Goal: Task Accomplishment & Management: Use online tool/utility

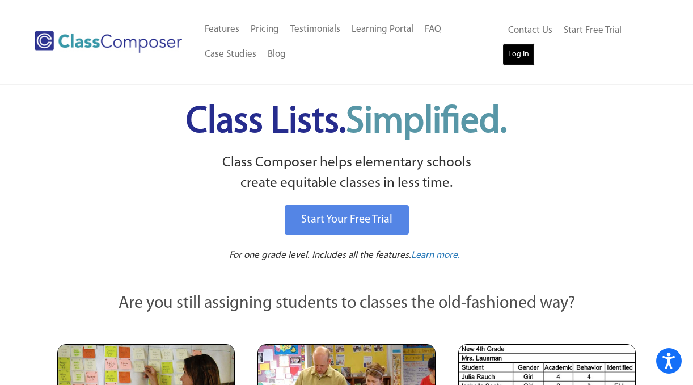
click at [515, 53] on link "Log In" at bounding box center [519, 54] width 32 height 23
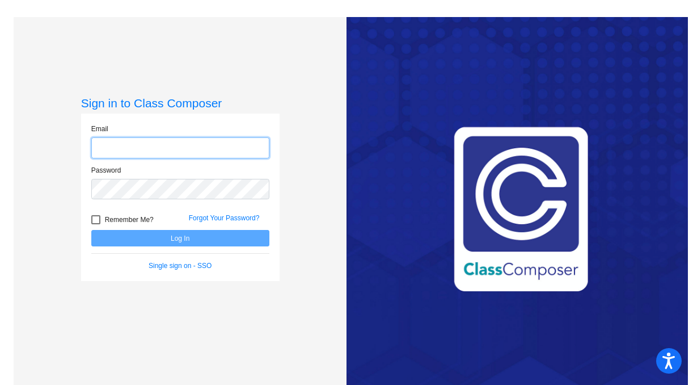
type input "[PERSON_NAME][EMAIL_ADDRESS][PERSON_NAME][DOMAIN_NAME]"
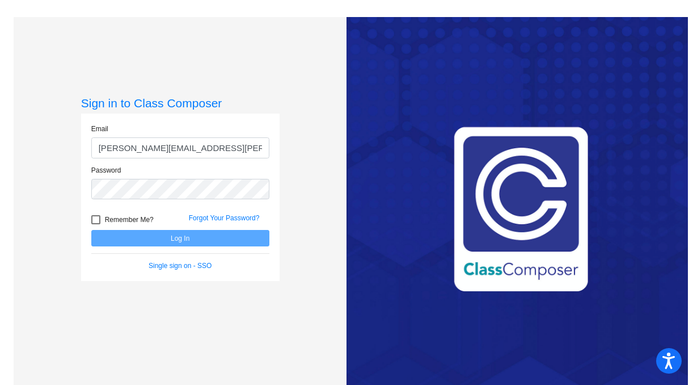
click at [92, 218] on div at bounding box center [95, 219] width 9 height 9
click at [95, 224] on input "Remember Me?" at bounding box center [95, 224] width 1 height 1
checkbox input "true"
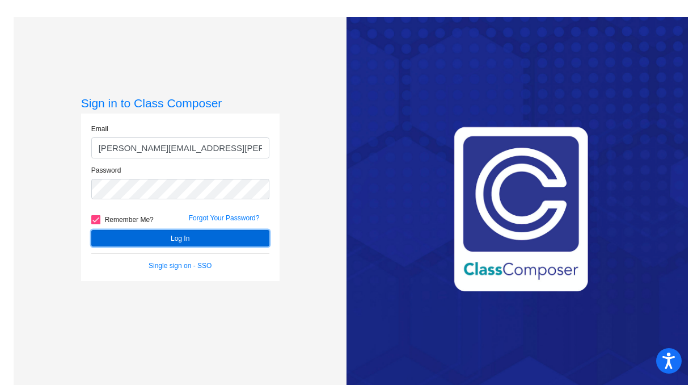
click at [122, 238] on button "Log In" at bounding box center [180, 238] width 178 height 16
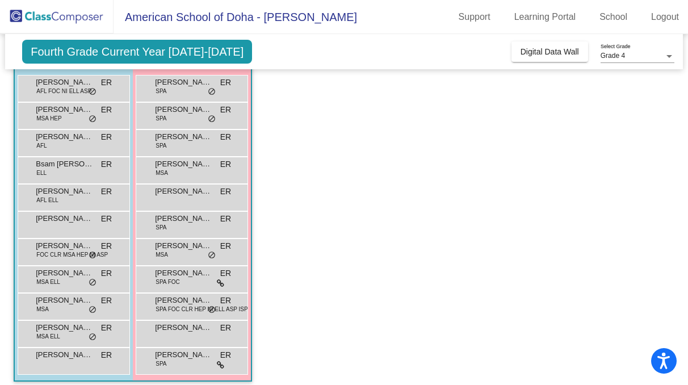
scroll to position [104, 0]
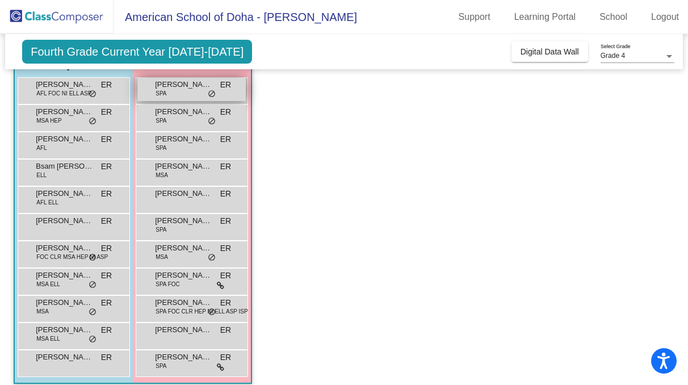
click at [185, 88] on span "Eden Howlett" at bounding box center [183, 84] width 57 height 11
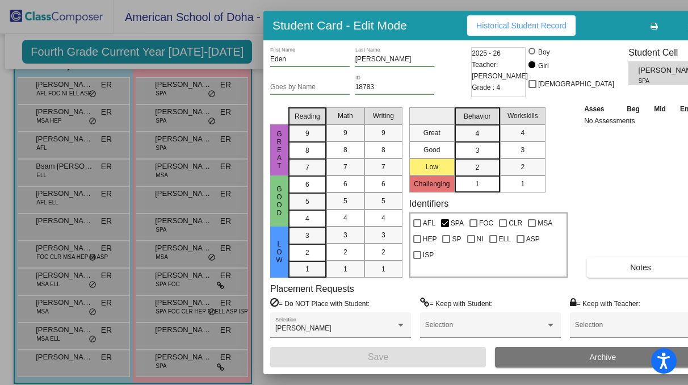
click at [672, 27] on button "button" at bounding box center [690, 25] width 36 height 20
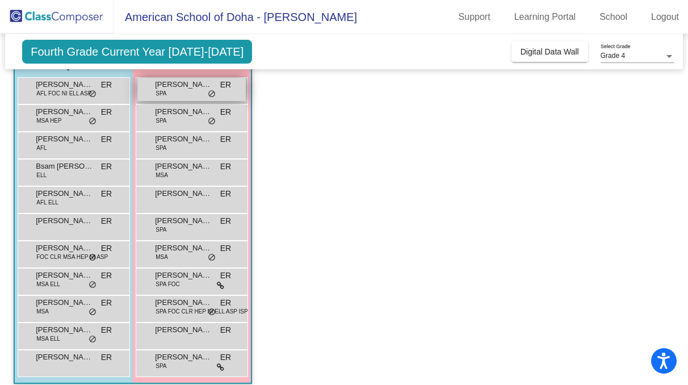
click at [191, 94] on div "Eden Howlett SPA ER lock do_not_disturb_alt" at bounding box center [191, 89] width 108 height 23
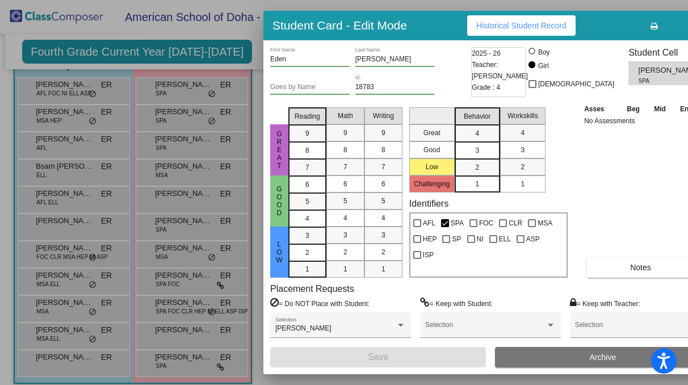
scroll to position [0, 0]
click at [687, 26] on icon "button" at bounding box center [690, 26] width 6 height 8
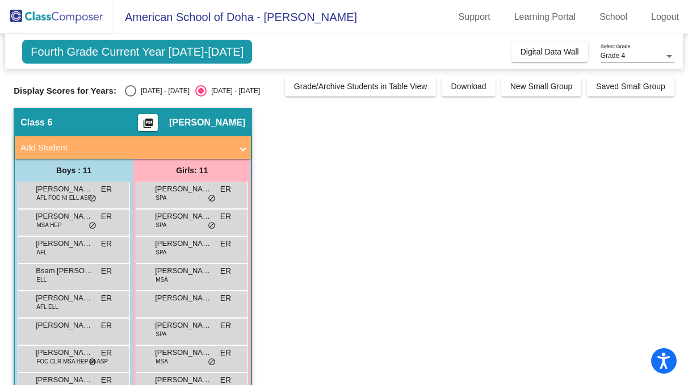
click at [127, 90] on div "Select an option" at bounding box center [130, 90] width 11 height 11
click at [130, 96] on input "2024 - 2025" at bounding box center [130, 96] width 1 height 1
radio input "true"
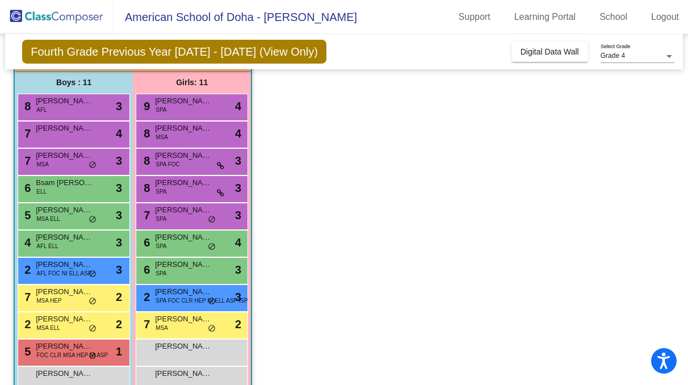
scroll to position [115, 0]
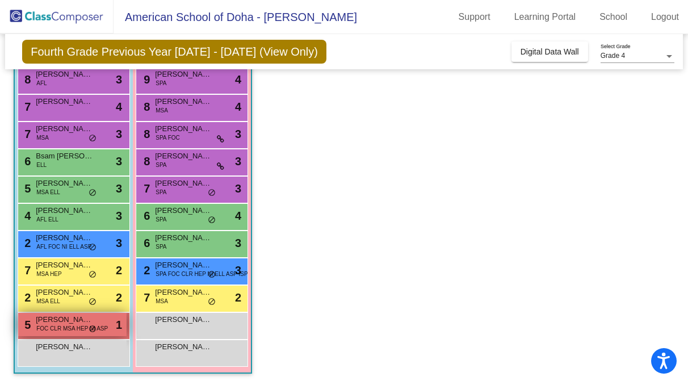
click at [55, 328] on span "FOC CLR MSA HEP NI ASP" at bounding box center [72, 328] width 72 height 9
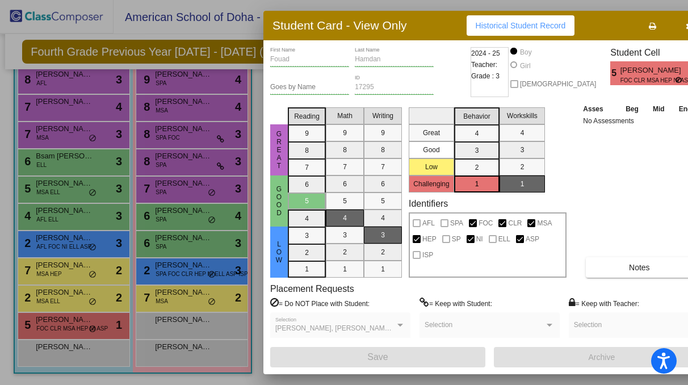
scroll to position [0, 0]
click at [686, 26] on icon "button" at bounding box center [689, 26] width 6 height 8
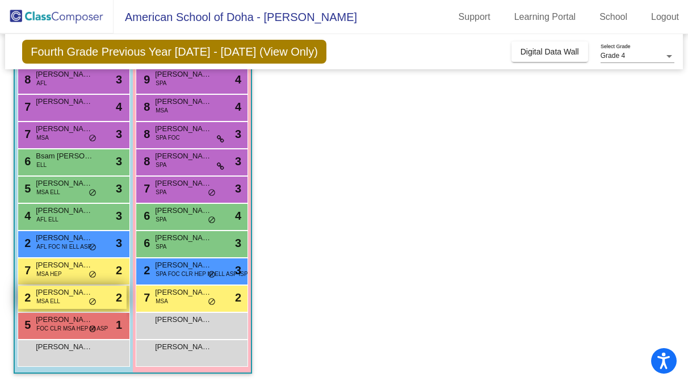
click at [76, 295] on span "Nasser Al-Thani" at bounding box center [64, 292] width 57 height 11
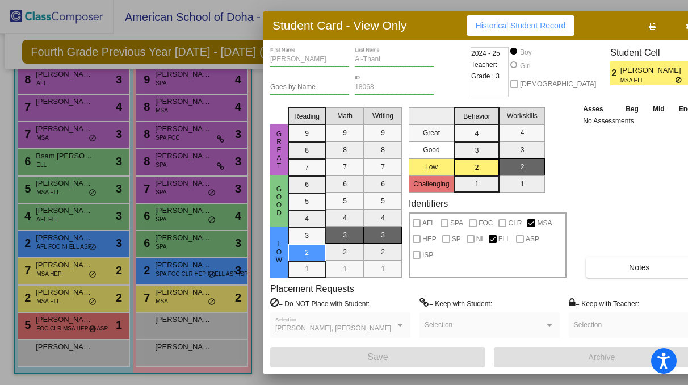
click at [670, 22] on button "button" at bounding box center [688, 25] width 36 height 20
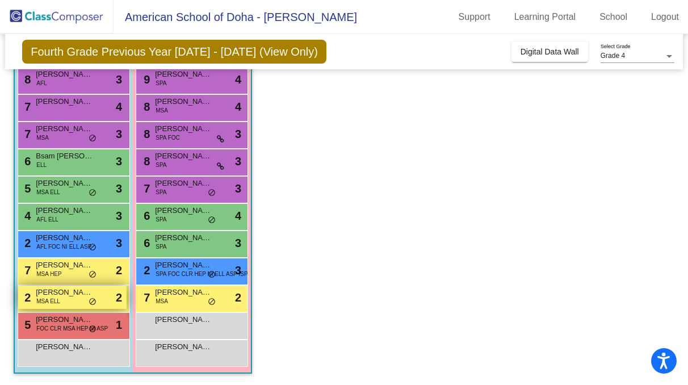
click at [48, 302] on span "MSA ELL" at bounding box center [48, 301] width 24 height 9
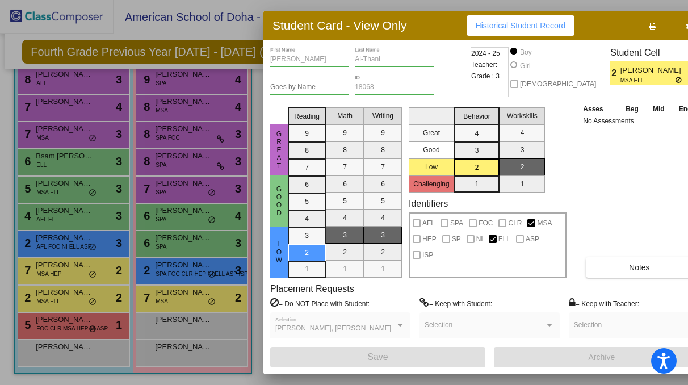
click at [45, 273] on div at bounding box center [344, 192] width 688 height 385
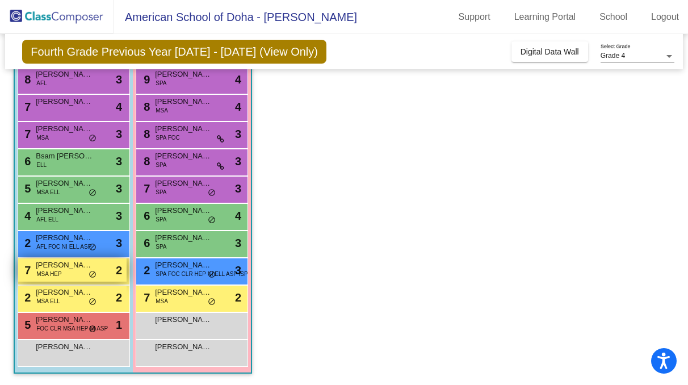
click at [53, 272] on span "MSA HEP" at bounding box center [48, 274] width 25 height 9
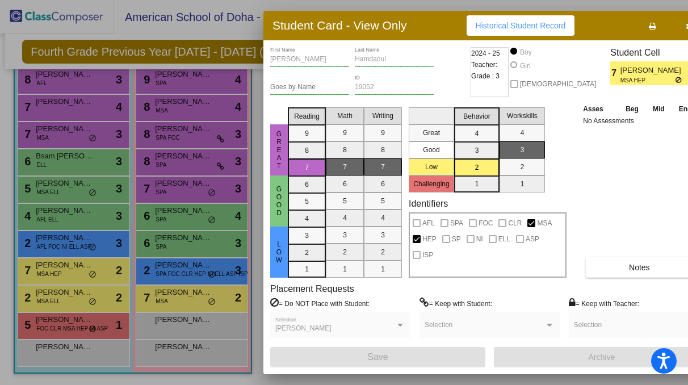
click at [62, 242] on div at bounding box center [344, 192] width 688 height 385
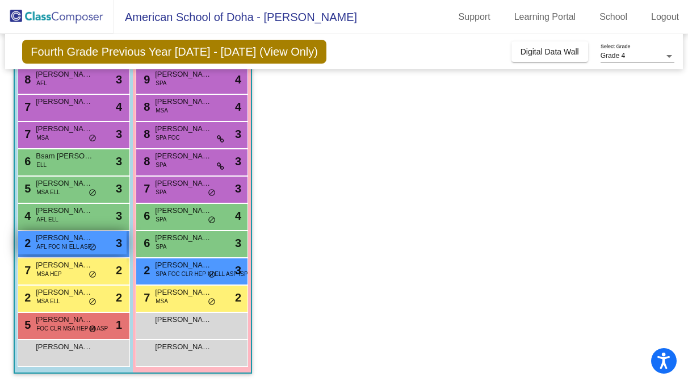
click at [68, 242] on span "AFL FOC NI ELL ASP" at bounding box center [63, 246] width 55 height 9
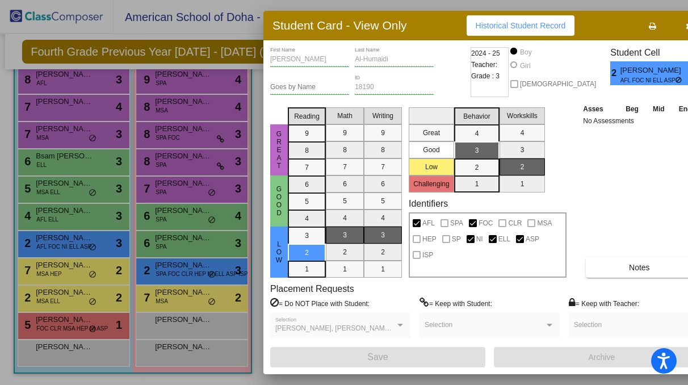
click at [686, 23] on icon "button" at bounding box center [689, 26] width 6 height 8
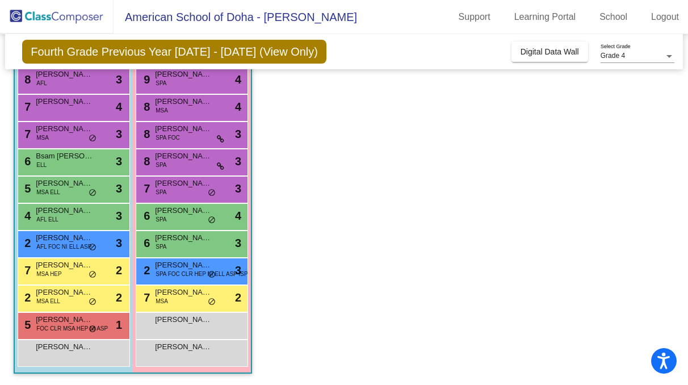
click at [54, 228] on div "4 Faisal Al Qudah AFL ELL lock do_not_disturb_alt 3" at bounding box center [74, 216] width 112 height 27
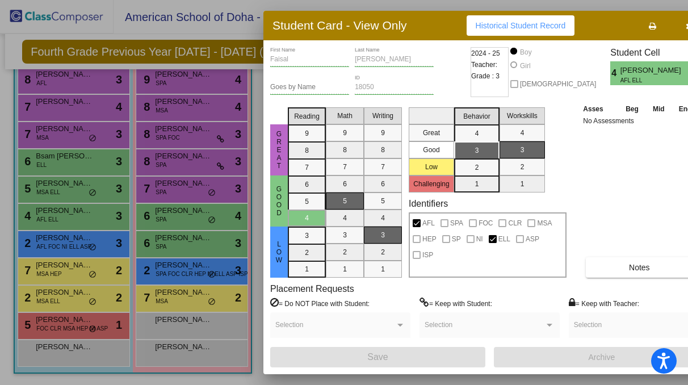
click at [58, 190] on div at bounding box center [344, 192] width 688 height 385
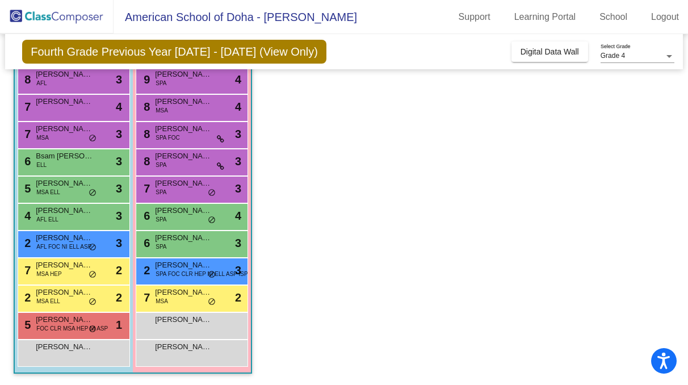
click at [58, 190] on span "MSA ELL" at bounding box center [48, 192] width 24 height 9
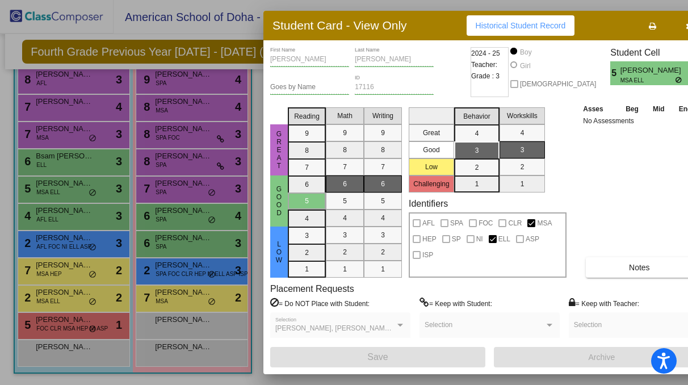
click at [86, 158] on div at bounding box center [344, 192] width 688 height 385
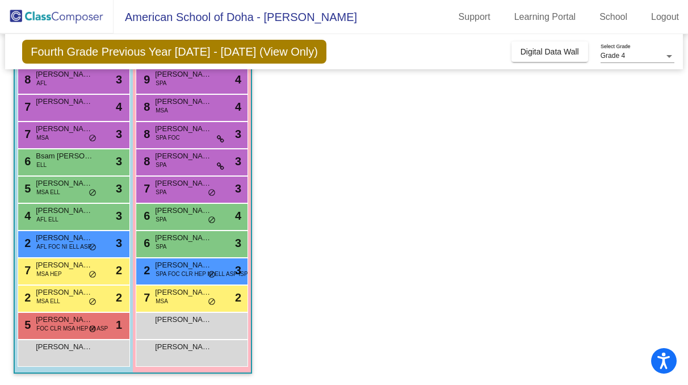
click at [86, 158] on span "Bsam Al Ansari" at bounding box center [64, 155] width 57 height 11
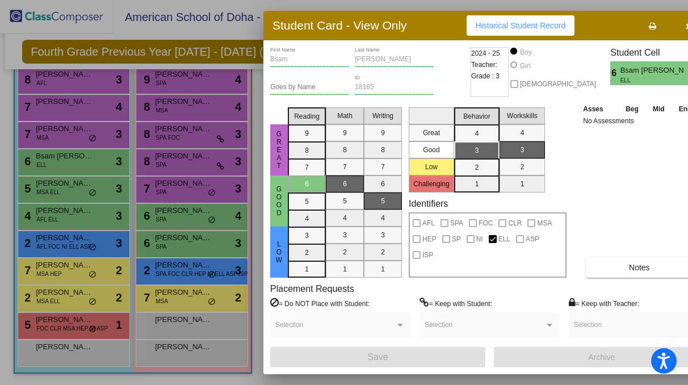
click at [670, 27] on button "button" at bounding box center [688, 25] width 36 height 20
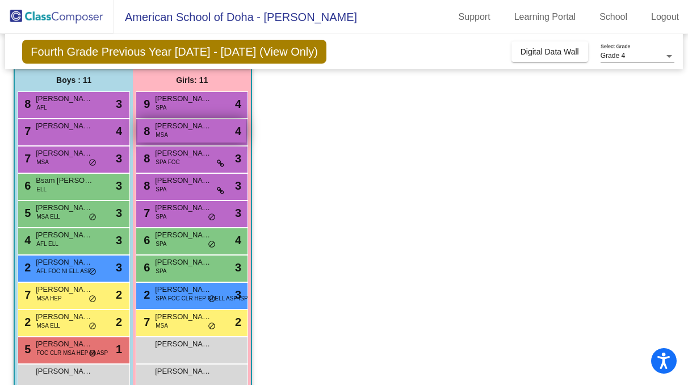
scroll to position [75, 0]
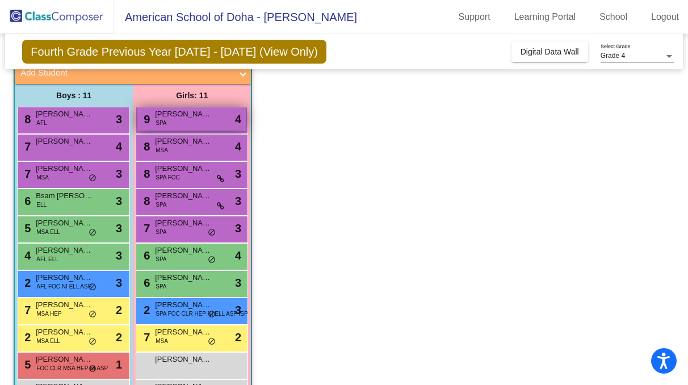
click at [199, 119] on span "Katherine Sistrunk" at bounding box center [183, 113] width 57 height 11
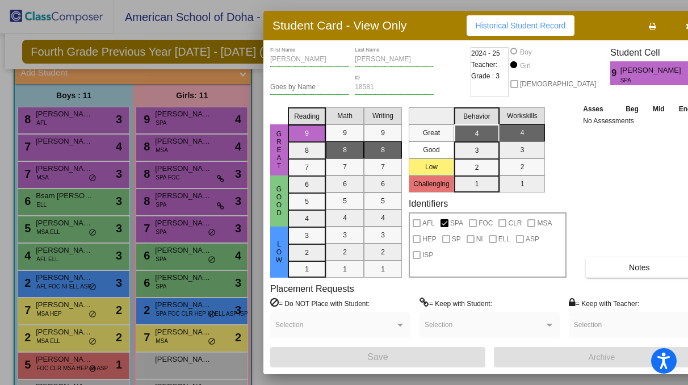
click at [198, 141] on div at bounding box center [344, 192] width 688 height 385
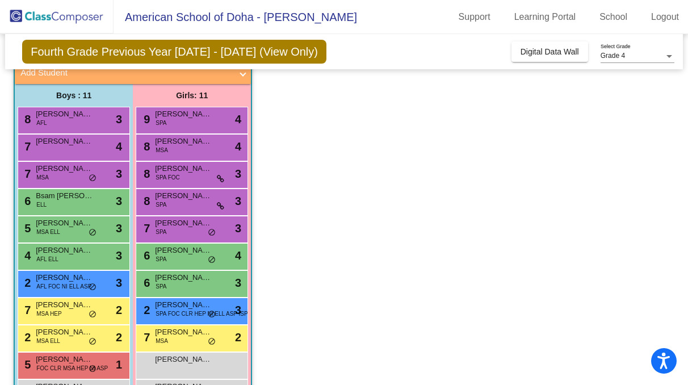
click at [198, 141] on span "Lilias Riley" at bounding box center [183, 141] width 57 height 11
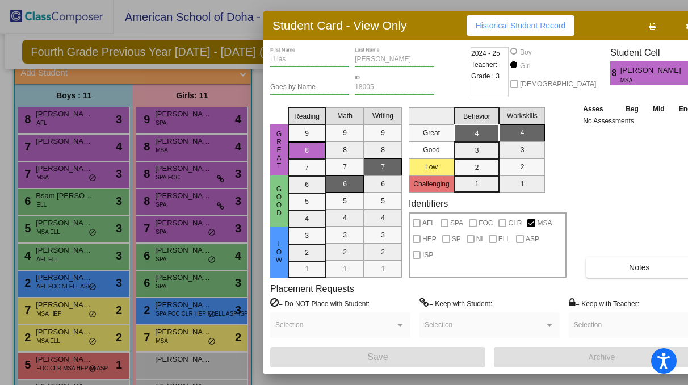
click at [197, 176] on div at bounding box center [344, 192] width 688 height 385
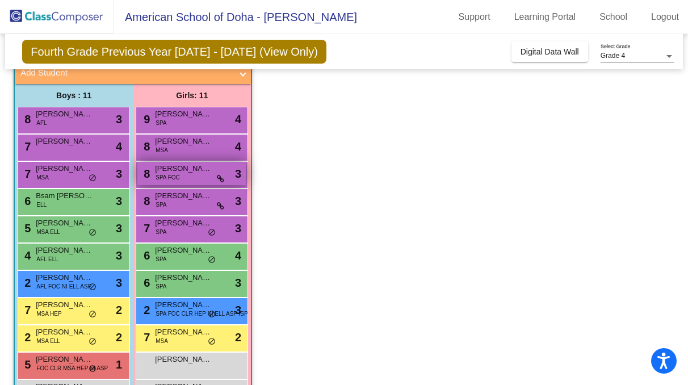
click at [196, 176] on div "8 Sitian Tai SPA FOC lock do_not_disturb_alt 3" at bounding box center [191, 173] width 108 height 23
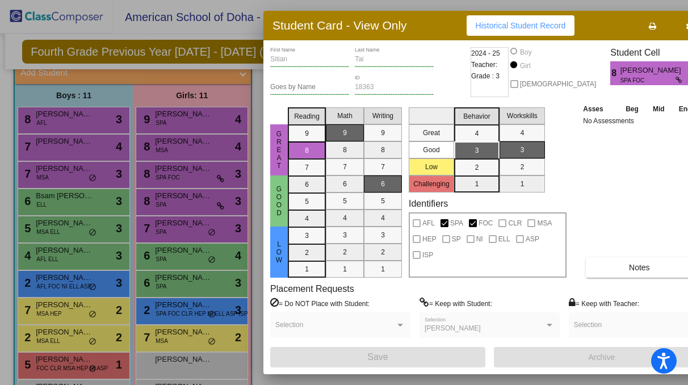
click at [192, 200] on div at bounding box center [344, 192] width 688 height 385
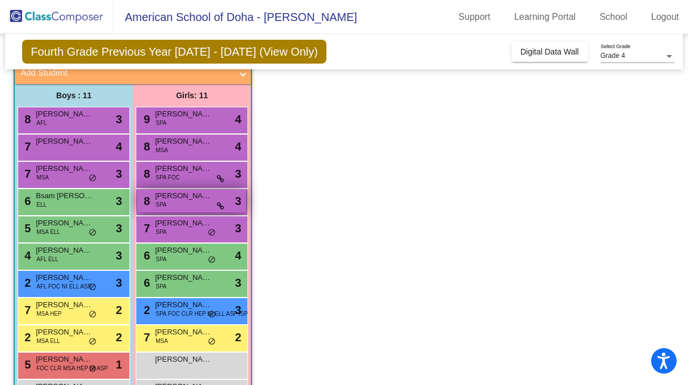
click at [191, 200] on span "Zoya Qazafi" at bounding box center [183, 195] width 57 height 11
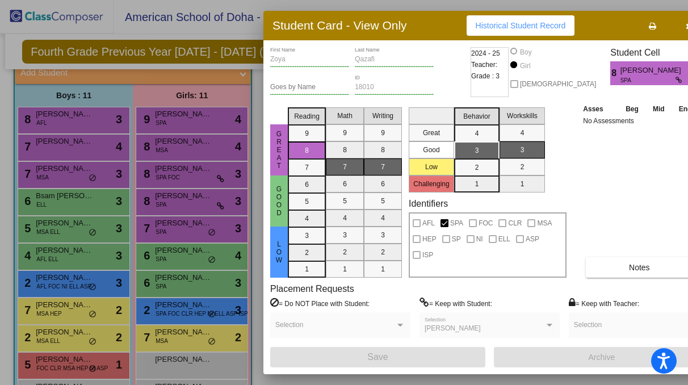
click at [187, 233] on div at bounding box center [344, 192] width 688 height 385
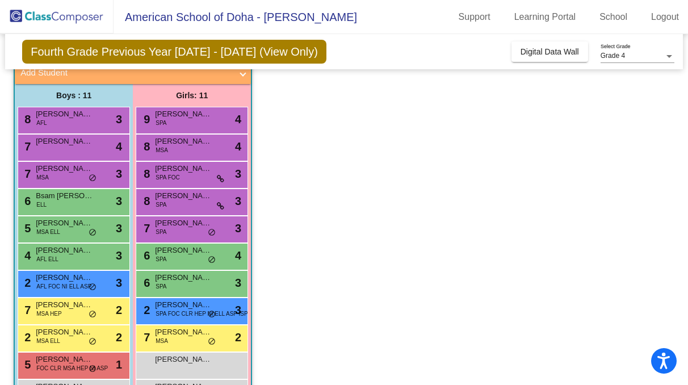
click at [187, 233] on div "7 Evelyn Jaffe SPA lock do_not_disturb_alt 3" at bounding box center [191, 227] width 108 height 23
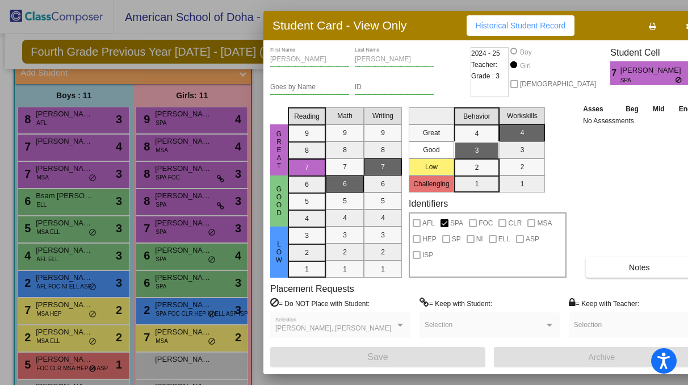
click at [194, 237] on div at bounding box center [344, 192] width 688 height 385
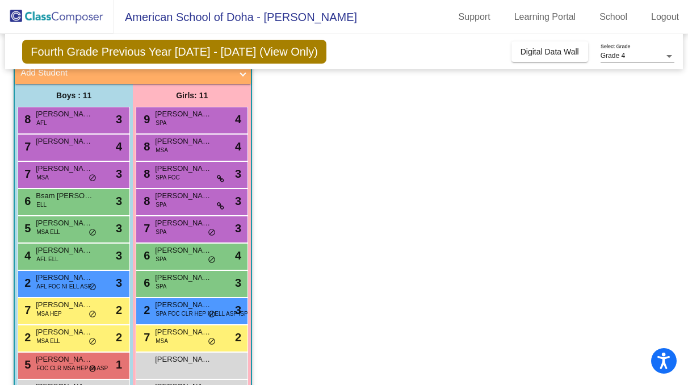
click at [194, 237] on div "7 Evelyn Jaffe SPA lock do_not_disturb_alt 3" at bounding box center [191, 227] width 108 height 23
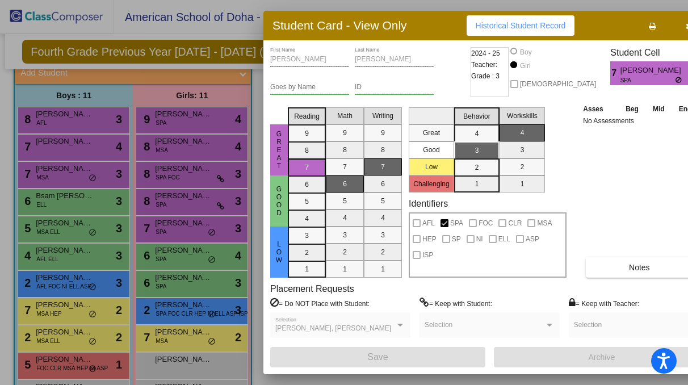
click at [191, 262] on div at bounding box center [344, 192] width 688 height 385
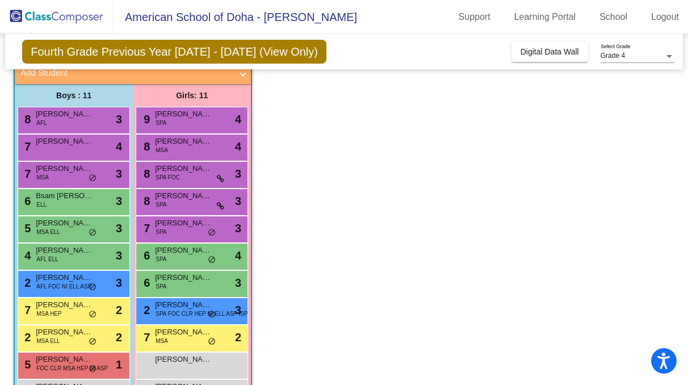
click at [191, 262] on div "6 Eden Howlett SPA lock do_not_disturb_alt 4" at bounding box center [191, 254] width 108 height 23
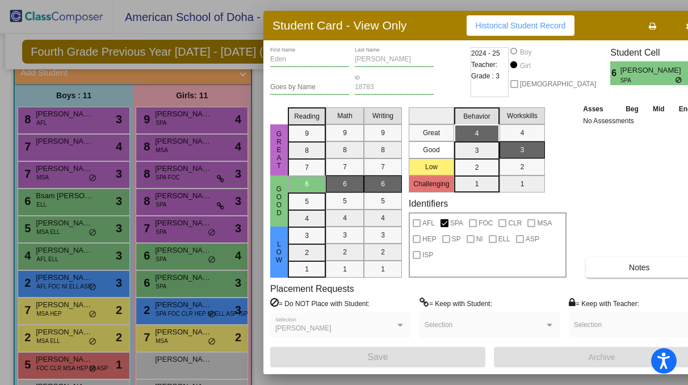
click at [181, 286] on div at bounding box center [344, 192] width 688 height 385
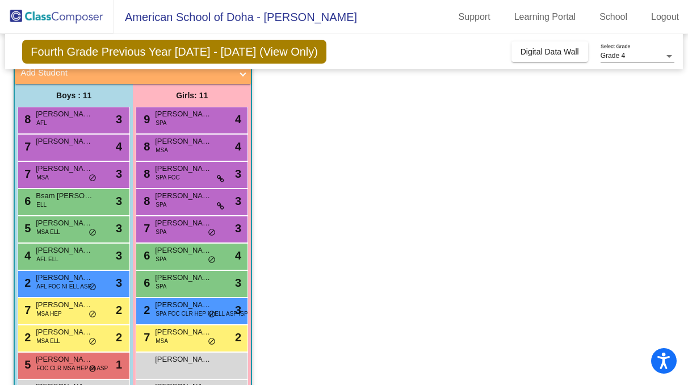
click at [181, 286] on div "6 Saoirse McVan SPA lock do_not_disturb_alt 3" at bounding box center [191, 282] width 108 height 23
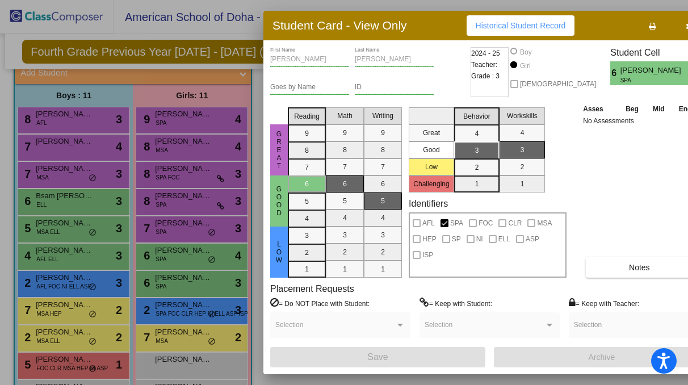
scroll to position [0, 0]
click at [179, 313] on div at bounding box center [344, 192] width 688 height 385
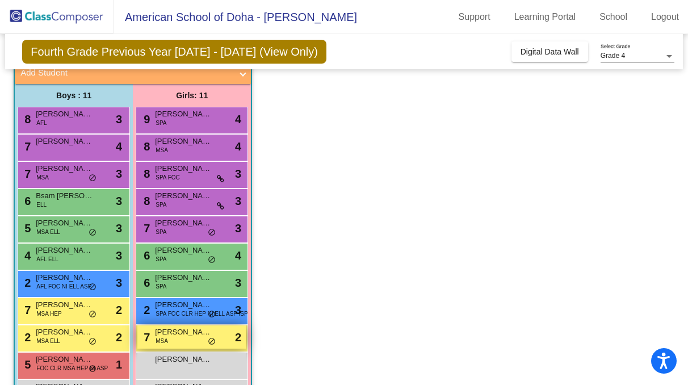
click at [169, 339] on div "7 Sarah Hamzo MSA lock do_not_disturb_alt 2" at bounding box center [191, 336] width 108 height 23
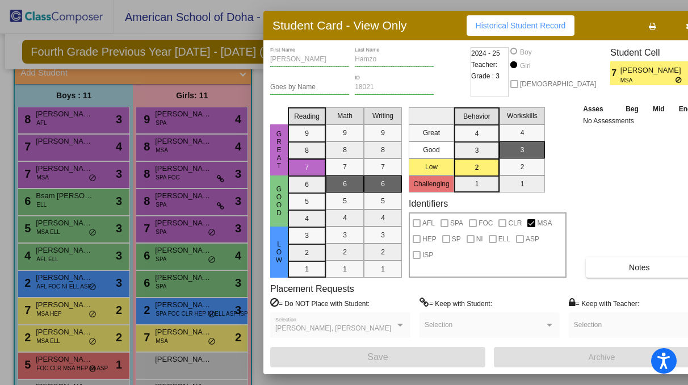
click at [175, 309] on div at bounding box center [344, 192] width 688 height 385
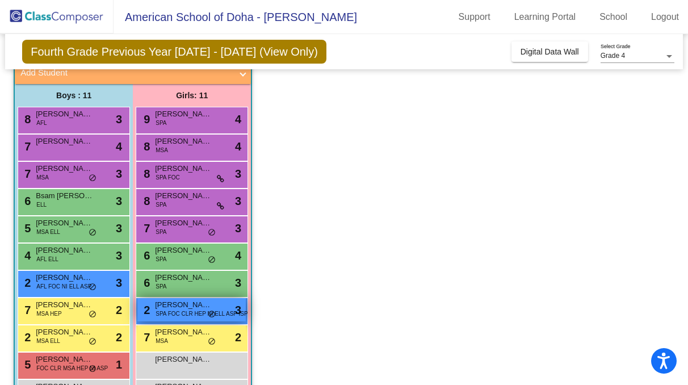
click at [178, 309] on span "Tala Koleed" at bounding box center [183, 304] width 57 height 11
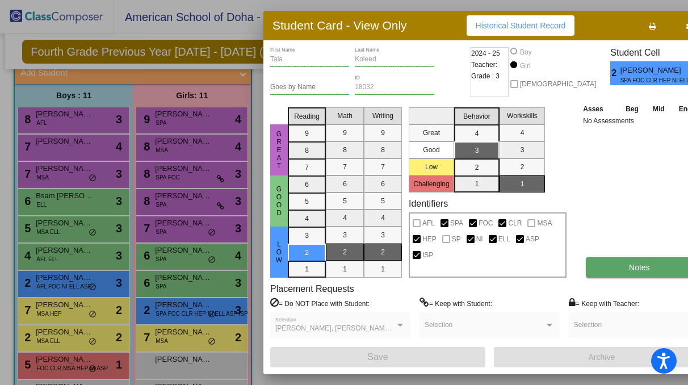
click at [603, 264] on button "Notes" at bounding box center [639, 267] width 107 height 20
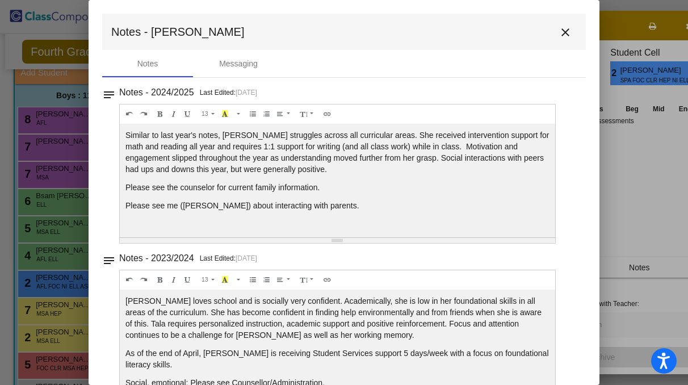
click at [558, 29] on mat-icon "close" at bounding box center [565, 33] width 14 height 14
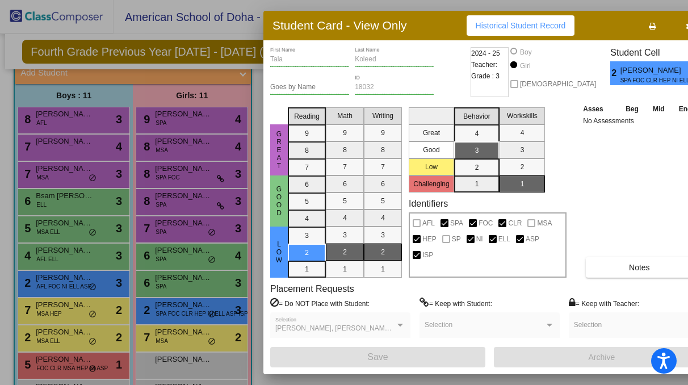
click at [179, 340] on div at bounding box center [344, 192] width 688 height 385
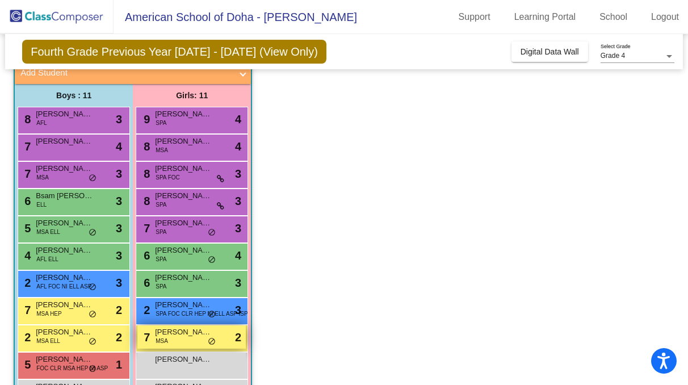
click at [178, 339] on div "7 Sarah Hamzo MSA lock do_not_disturb_alt 2" at bounding box center [191, 336] width 108 height 23
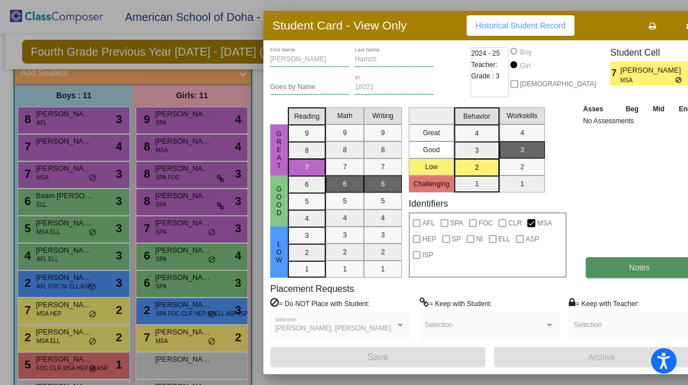
click at [629, 270] on span "Notes" at bounding box center [639, 267] width 21 height 9
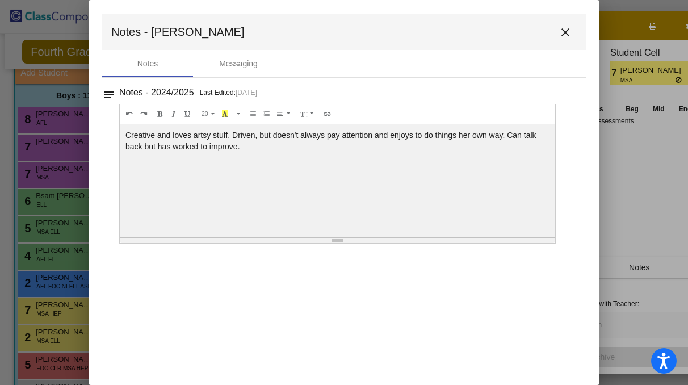
click at [566, 33] on mat-icon "close" at bounding box center [565, 33] width 14 height 14
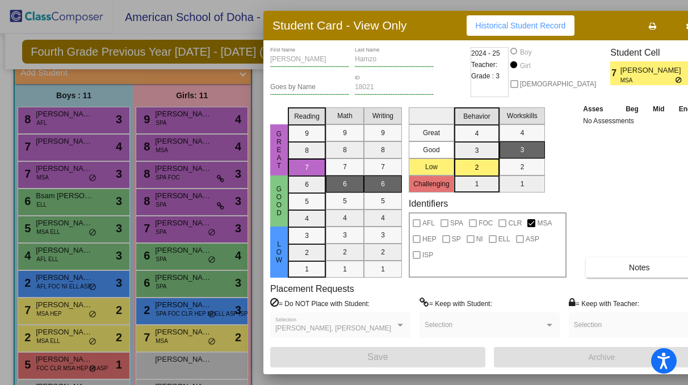
click at [198, 281] on div at bounding box center [344, 192] width 688 height 385
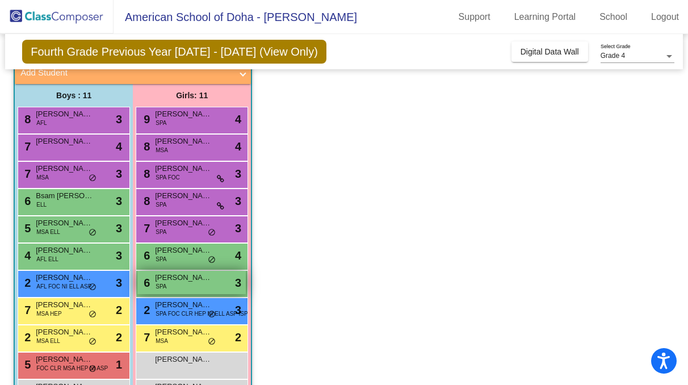
click at [199, 280] on span "Saoirse McVan" at bounding box center [183, 277] width 57 height 11
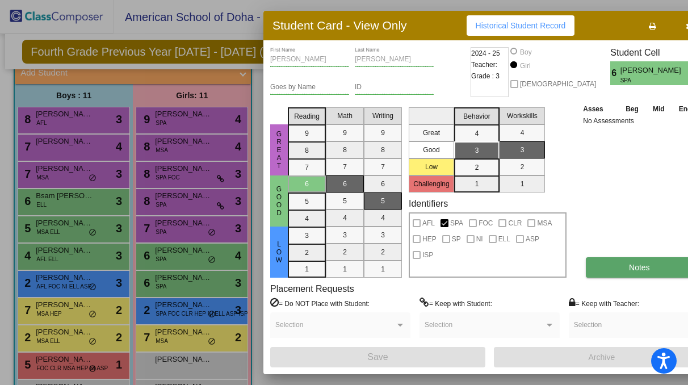
click at [605, 263] on button "Notes" at bounding box center [639, 267] width 107 height 20
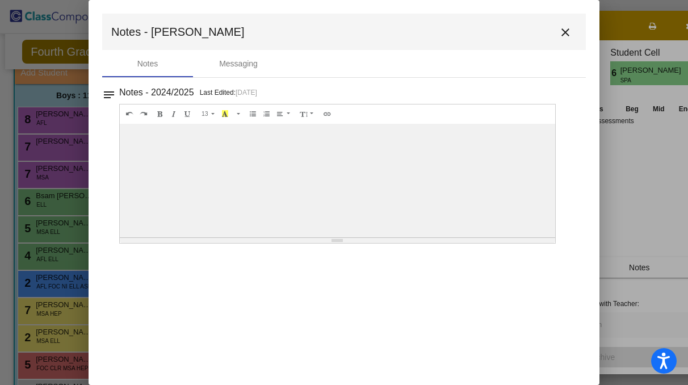
click at [569, 31] on mat-icon "close" at bounding box center [565, 33] width 14 height 14
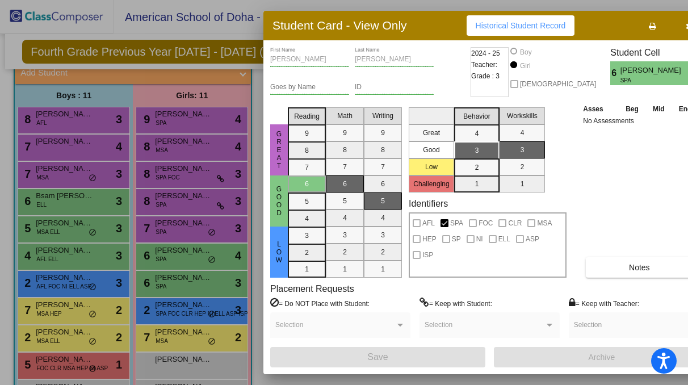
click at [70, 284] on div at bounding box center [344, 192] width 688 height 385
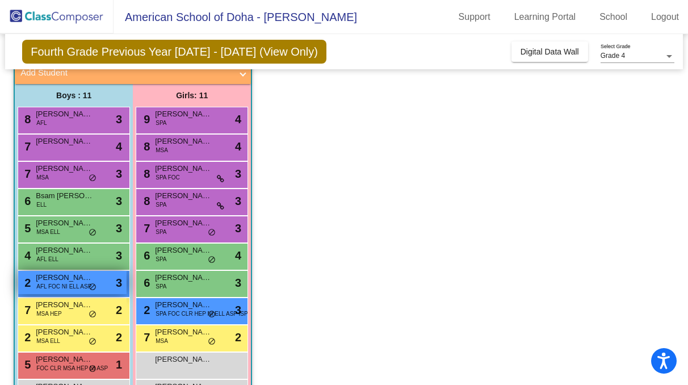
click at [48, 282] on span "AFL FOC NI ELL ASP" at bounding box center [63, 286] width 55 height 9
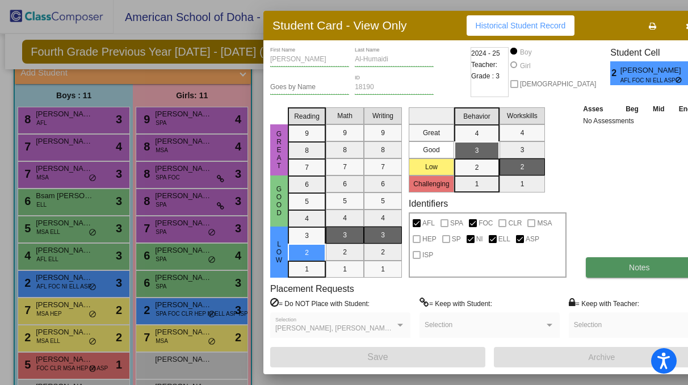
click at [650, 271] on button "Notes" at bounding box center [639, 267] width 107 height 20
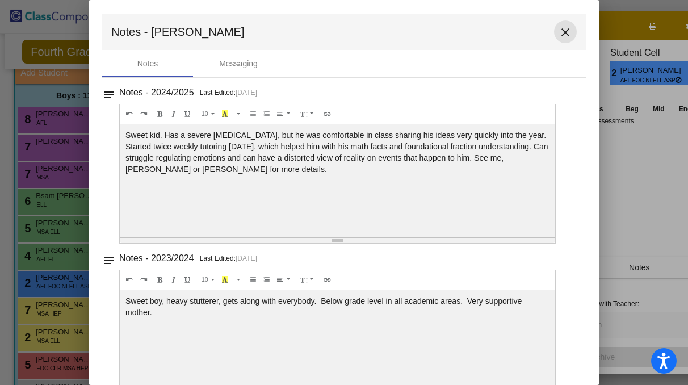
click at [562, 29] on mat-icon "close" at bounding box center [565, 33] width 14 height 14
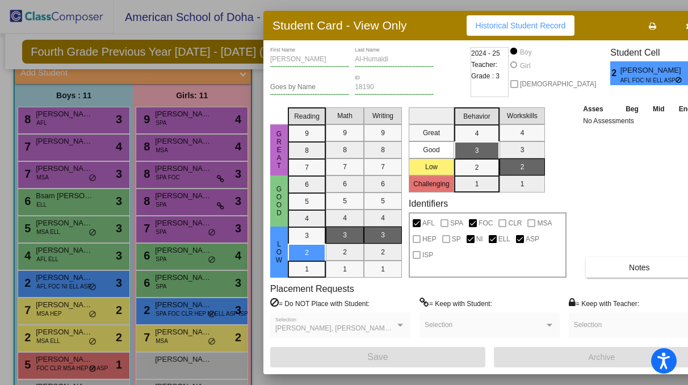
click at [670, 25] on button "button" at bounding box center [688, 25] width 36 height 20
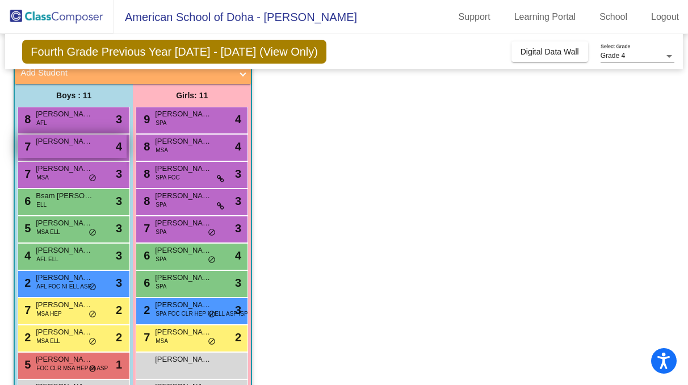
click at [81, 146] on span "Fermo Carena" at bounding box center [64, 141] width 57 height 11
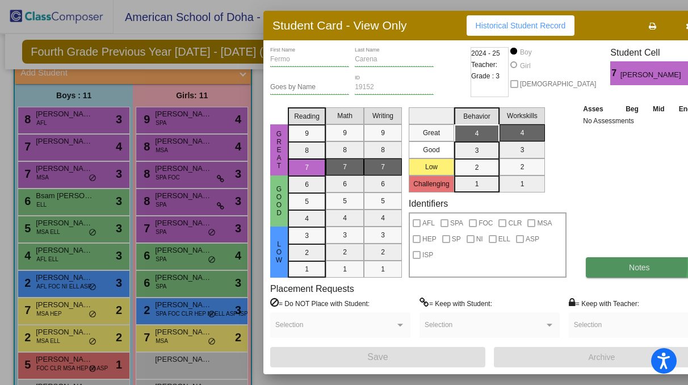
click at [629, 265] on span "Notes" at bounding box center [639, 267] width 21 height 9
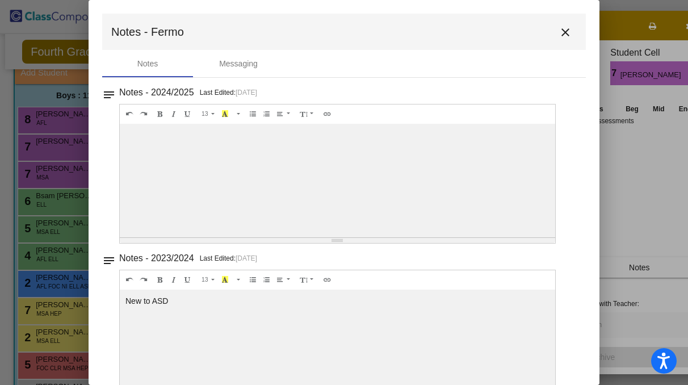
click at [558, 30] on mat-icon "close" at bounding box center [565, 33] width 14 height 14
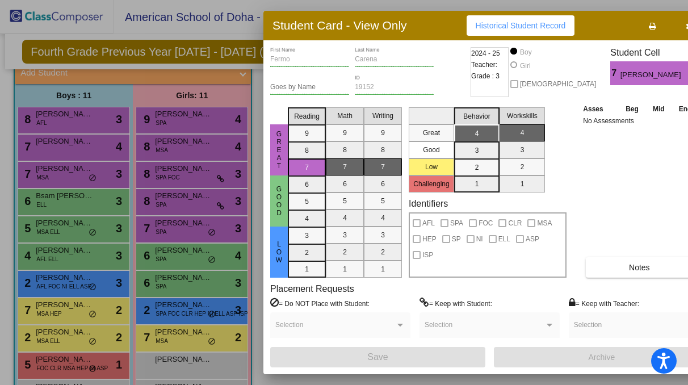
click at [66, 116] on div at bounding box center [344, 192] width 688 height 385
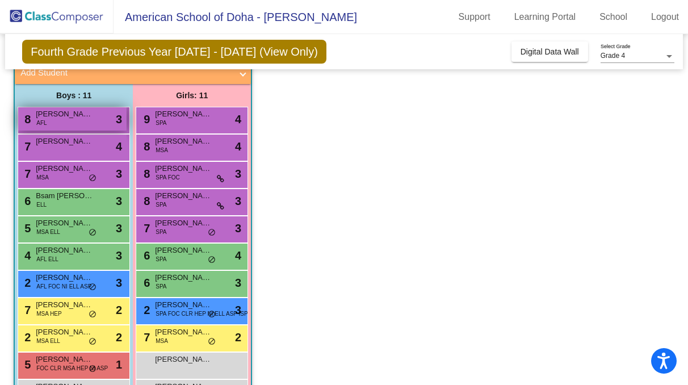
click at [65, 117] on span "Ali Ahmed" at bounding box center [64, 113] width 57 height 11
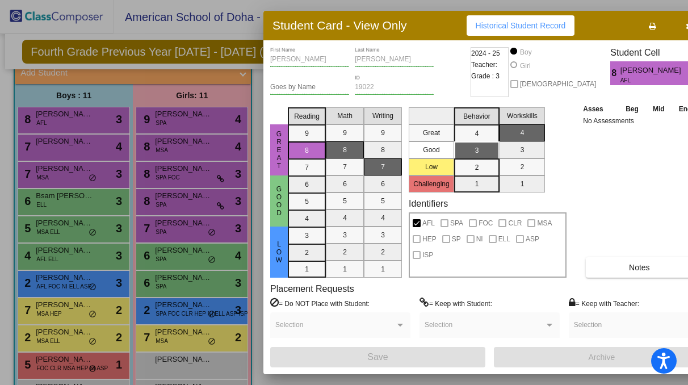
click at [70, 176] on div at bounding box center [344, 192] width 688 height 385
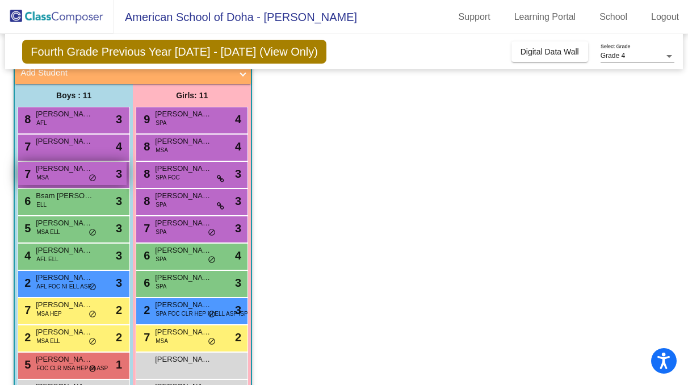
click at [70, 176] on div "7 Khalifa Alkaabi MSA lock do_not_disturb_alt 3" at bounding box center [72, 173] width 108 height 23
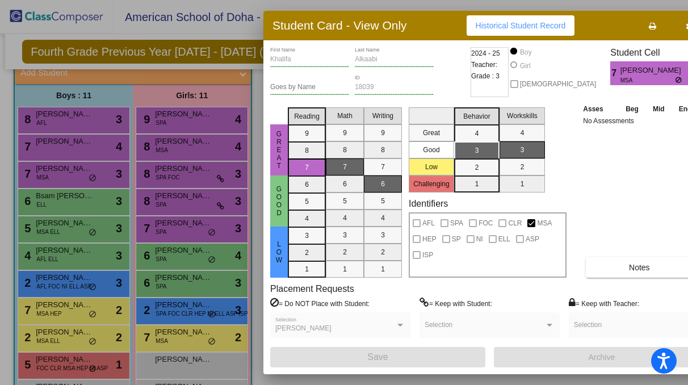
click at [670, 23] on button "button" at bounding box center [688, 25] width 36 height 20
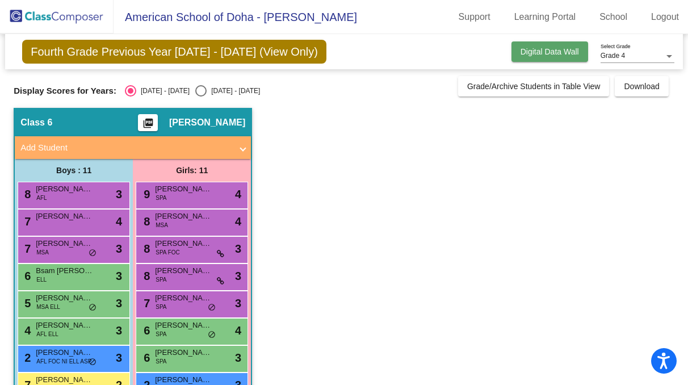
click at [558, 54] on span "Digital Data Wall" at bounding box center [549, 51] width 58 height 9
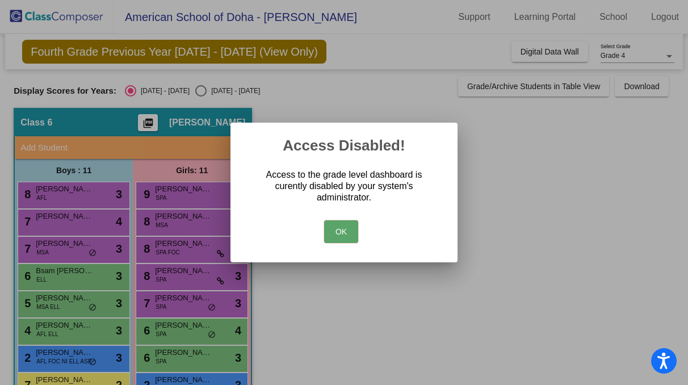
click at [346, 234] on button "OK" at bounding box center [341, 231] width 34 height 23
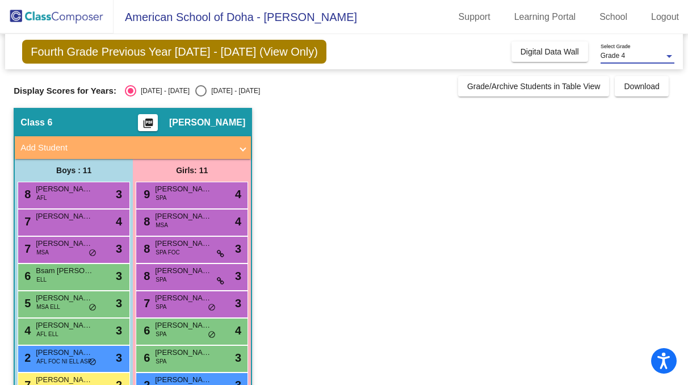
click at [623, 58] on span "Grade 4" at bounding box center [612, 56] width 24 height 8
click at [623, 58] on span "Grade 4" at bounding box center [637, 56] width 74 height 20
click at [383, 185] on app-classroom "Class 6 picture_as_pdf Emily Ryan Add Student First Name Last Name Student Id (…" at bounding box center [344, 304] width 661 height 392
click at [244, 48] on span "Fourth Grade Previous Year 2024 - 2025 (View Only)" at bounding box center [174, 52] width 304 height 24
